Goal: Check status

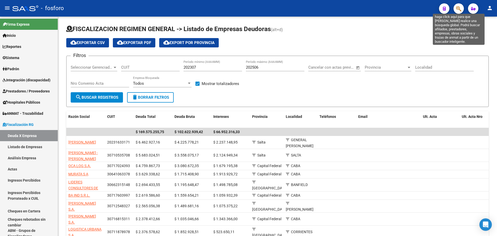
click at [459, 10] on icon "button" at bounding box center [458, 9] width 5 height 6
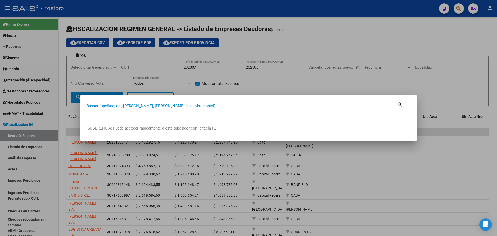
click at [136, 101] on div "Buscar (apellido, dni, [PERSON_NAME], nro traspaso, cuit, obra social) search" at bounding box center [244, 105] width 317 height 9
click at [135, 104] on input "Buscar (apellido, dni, [PERSON_NAME], [PERSON_NAME], cuit, obra social)" at bounding box center [241, 106] width 311 height 5
paste input "20183136179"
type input "20183136179"
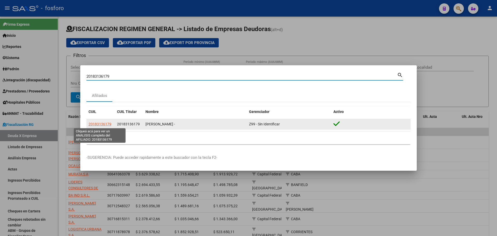
click at [97, 126] on span "20183136179" at bounding box center [100, 124] width 23 height 4
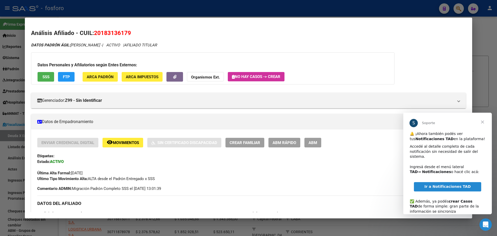
click at [483, 122] on span "Cerrar" at bounding box center [482, 122] width 19 height 19
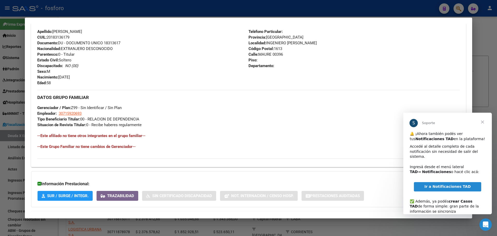
scroll to position [205, 0]
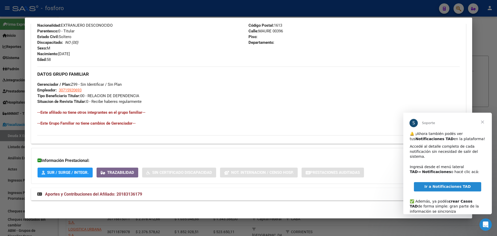
click at [484, 122] on span "Cerrar" at bounding box center [482, 122] width 19 height 19
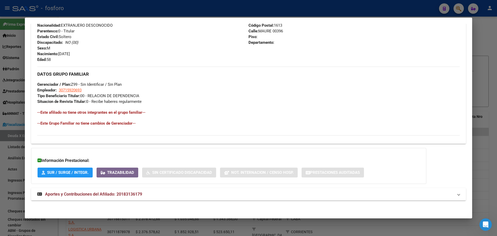
click at [52, 195] on span "Aportes y Contribuciones del Afiliado: 20183136179" at bounding box center [93, 194] width 97 height 5
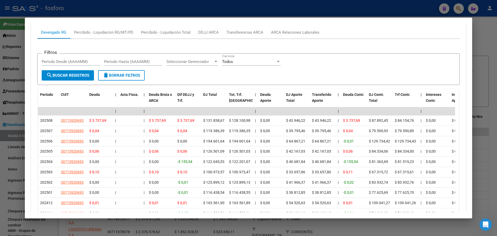
scroll to position [435, 0]
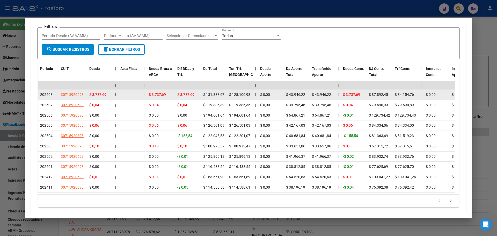
drag, startPoint x: 205, startPoint y: 96, endPoint x: 224, endPoint y: 95, distance: 18.9
click at [224, 95] on span "$ 131.838,67" at bounding box center [213, 94] width 21 height 4
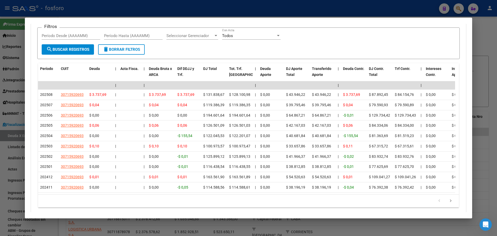
click at [307, 14] on div at bounding box center [248, 118] width 497 height 236
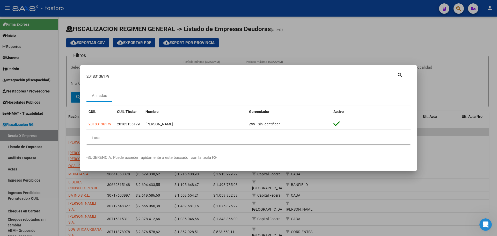
click at [412, 41] on div at bounding box center [248, 118] width 497 height 236
